Goal: Information Seeking & Learning: Learn about a topic

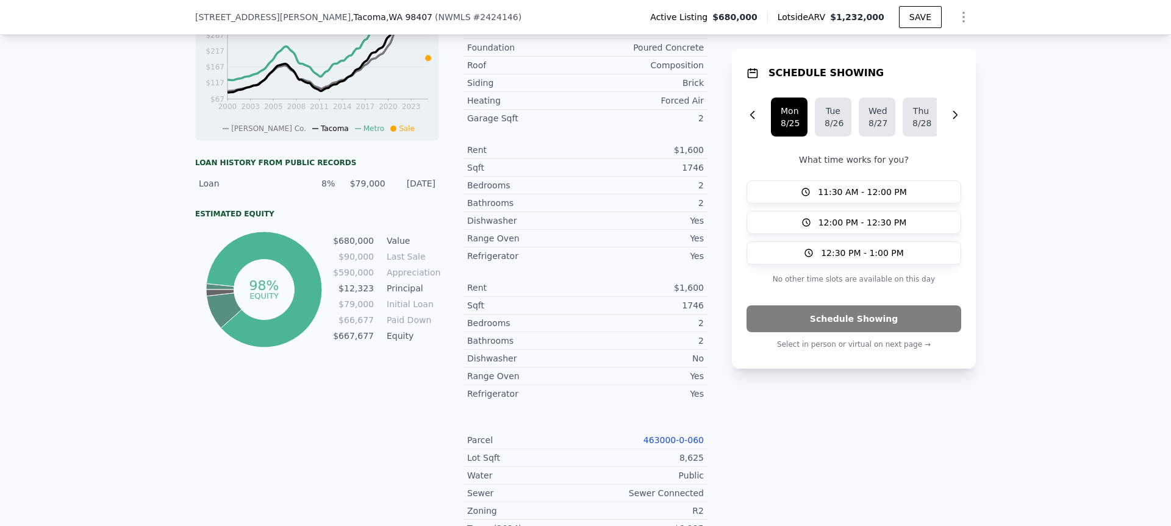
scroll to position [531, 0]
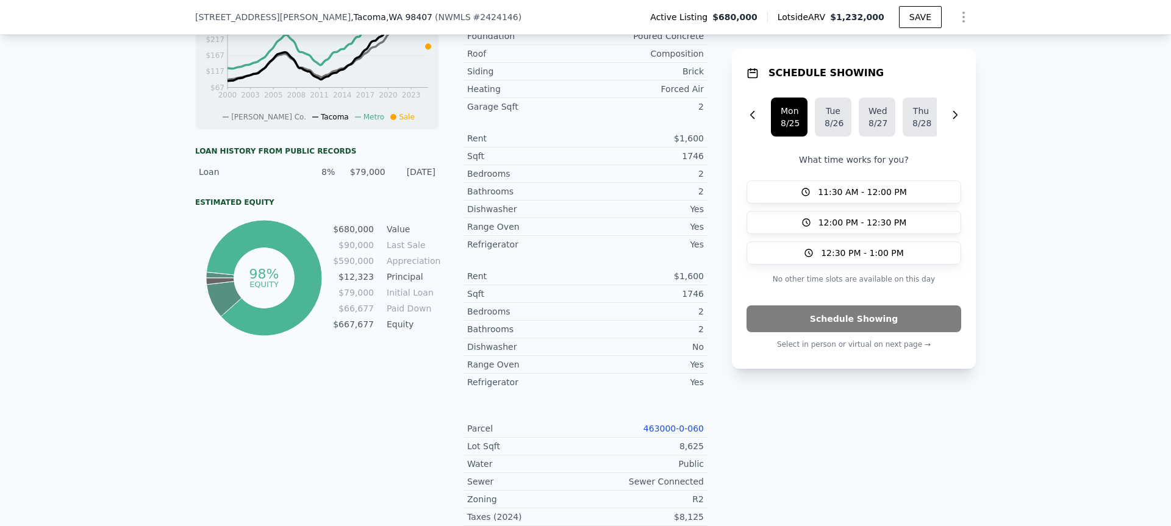
click at [678, 433] on link "463000-0-060" at bounding box center [673, 429] width 60 height 10
